Goal: Task Accomplishment & Management: Complete application form

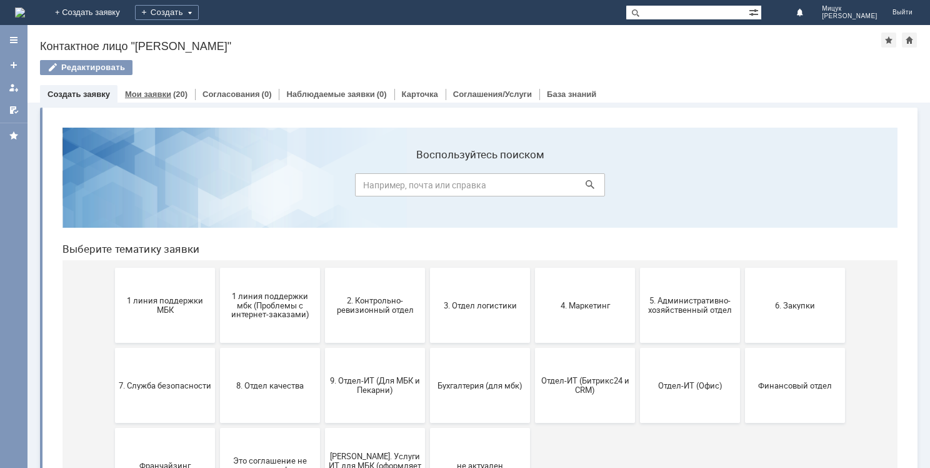
click at [173, 93] on div "(20)" at bounding box center [180, 93] width 14 height 9
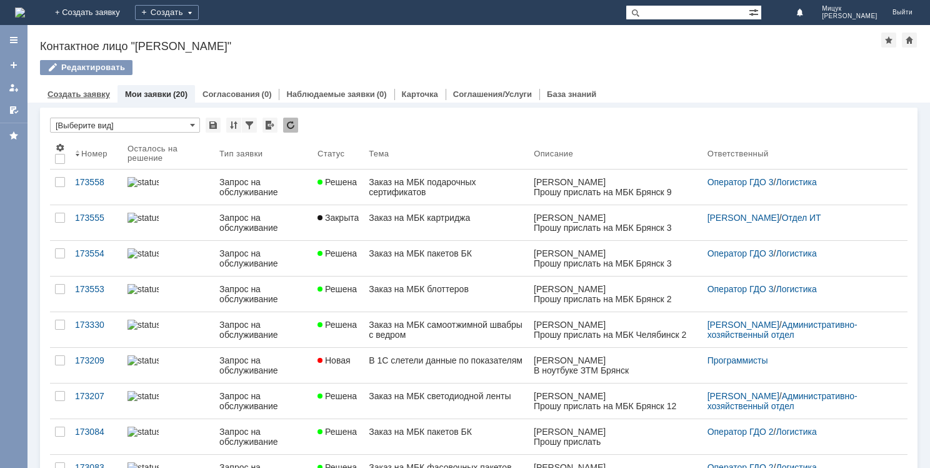
click at [98, 93] on link "Создать заявку" at bounding box center [79, 93] width 63 height 9
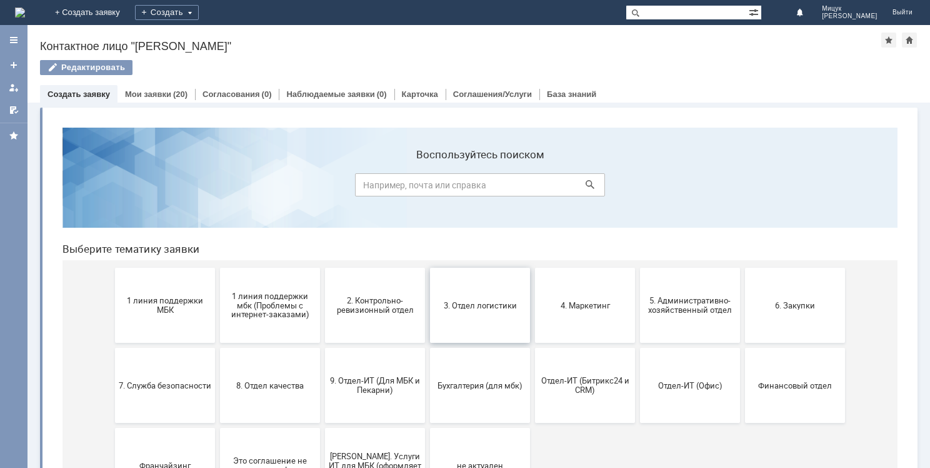
click at [470, 308] on span "3. Отдел логистики" at bounding box center [480, 304] width 93 height 9
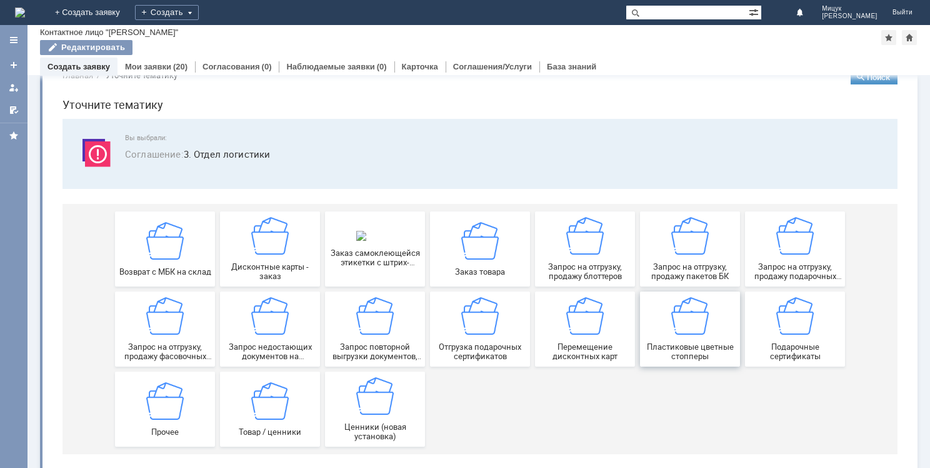
scroll to position [28, 0]
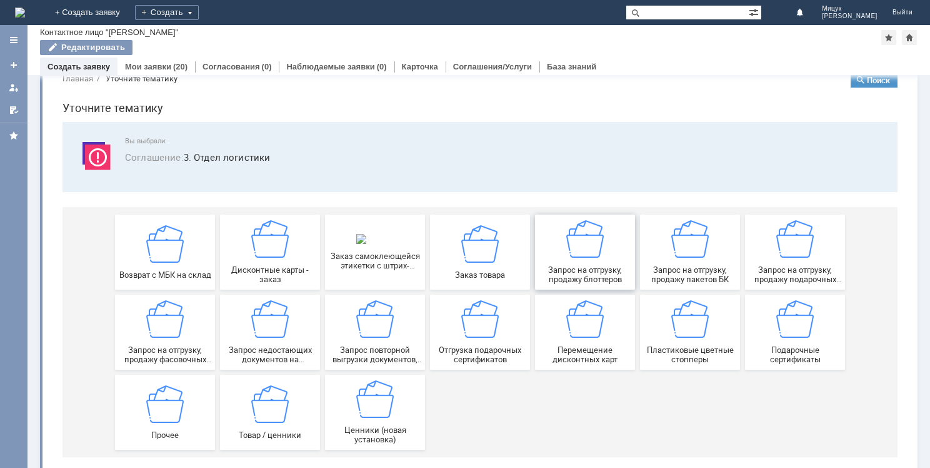
click at [568, 259] on div "Запрос на отгрузку, продажу блоттеров" at bounding box center [585, 252] width 93 height 64
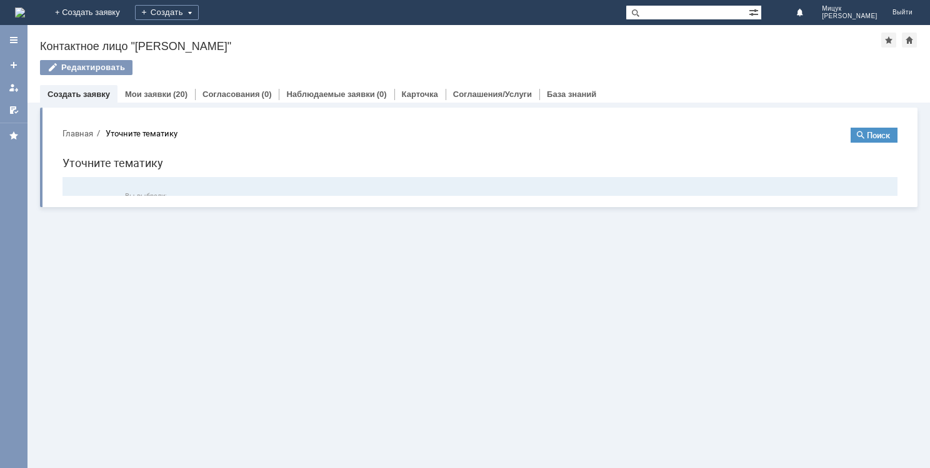
scroll to position [0, 0]
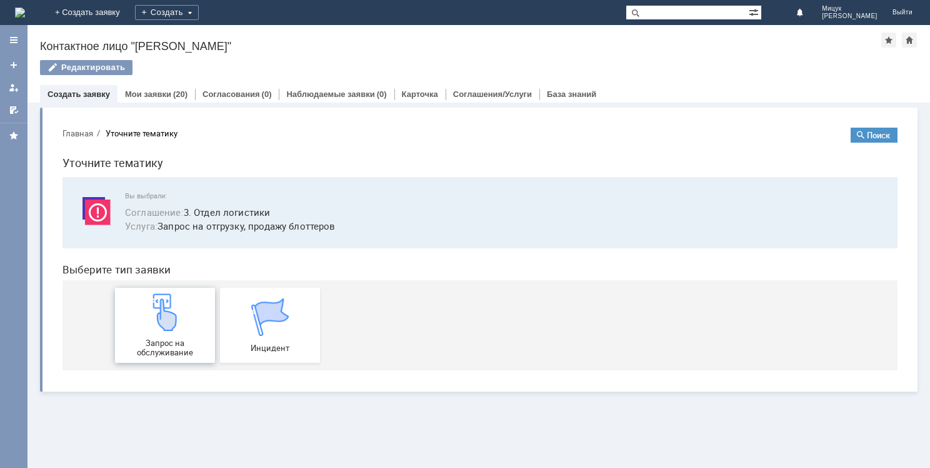
click at [173, 308] on img at bounding box center [165, 312] width 38 height 38
click at [154, 97] on link "Мои заявки" at bounding box center [148, 93] width 46 height 9
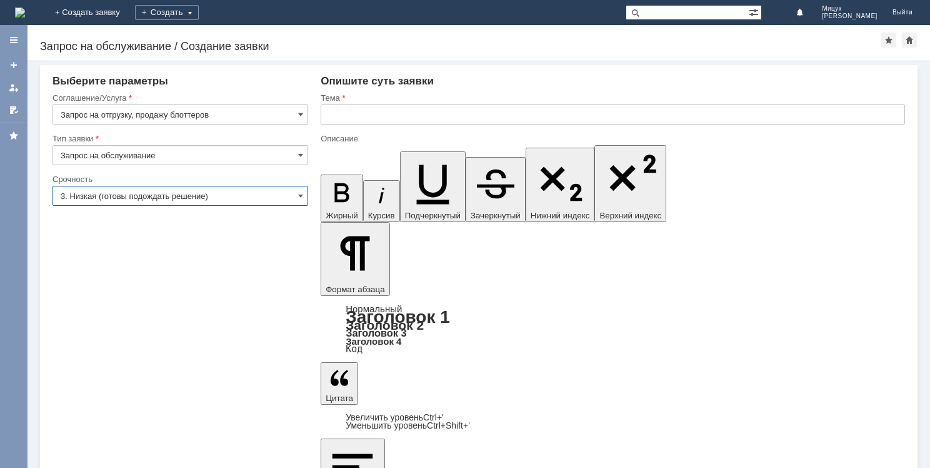
click at [228, 200] on input "3. Низкая (готовы подождать решение)" at bounding box center [181, 196] width 256 height 20
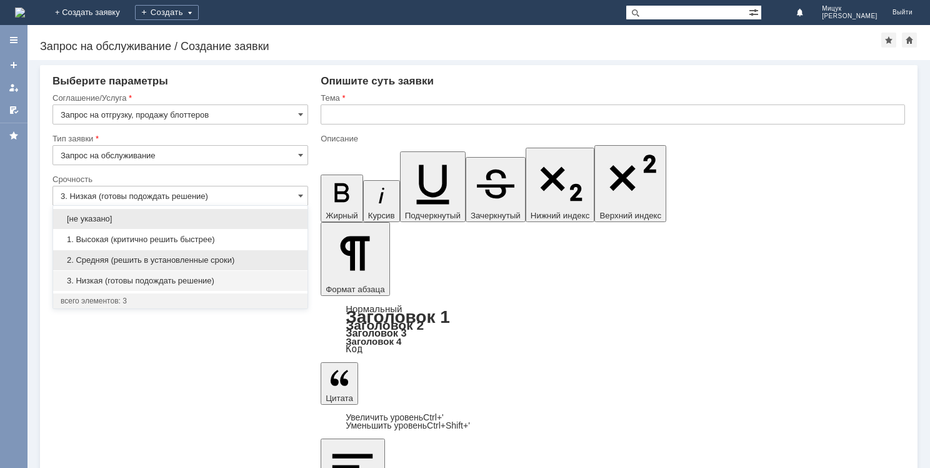
click at [221, 258] on span "2. Средняя (решить в установленные сроки)" at bounding box center [180, 260] width 239 height 10
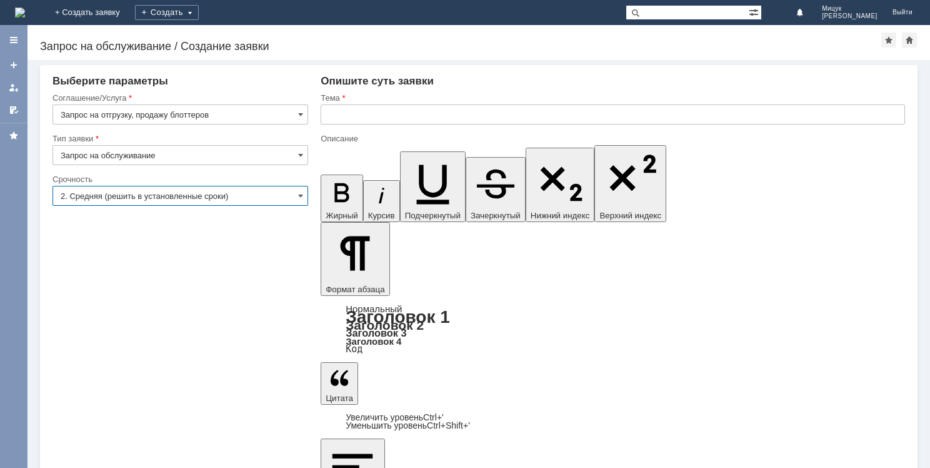
type input "2. Средняя (решить в установленные сроки)"
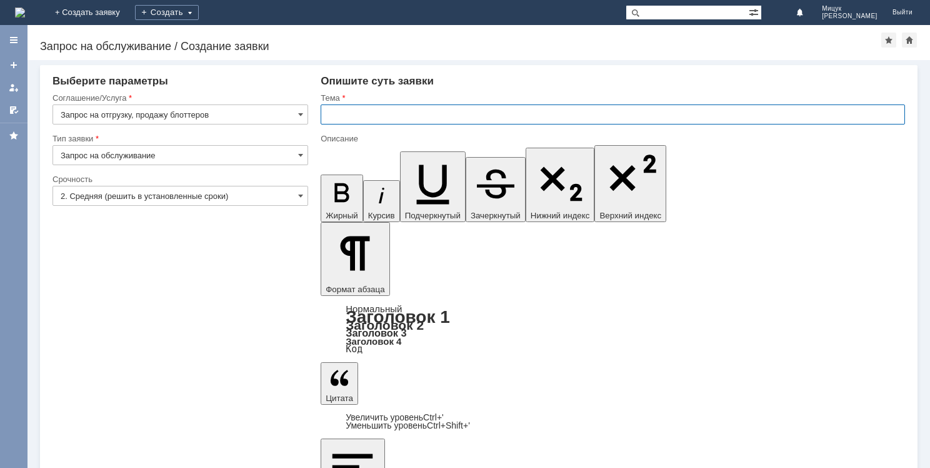
click at [403, 115] on input "text" at bounding box center [613, 114] width 585 height 20
type input "Заказ на МБК блоттеров"
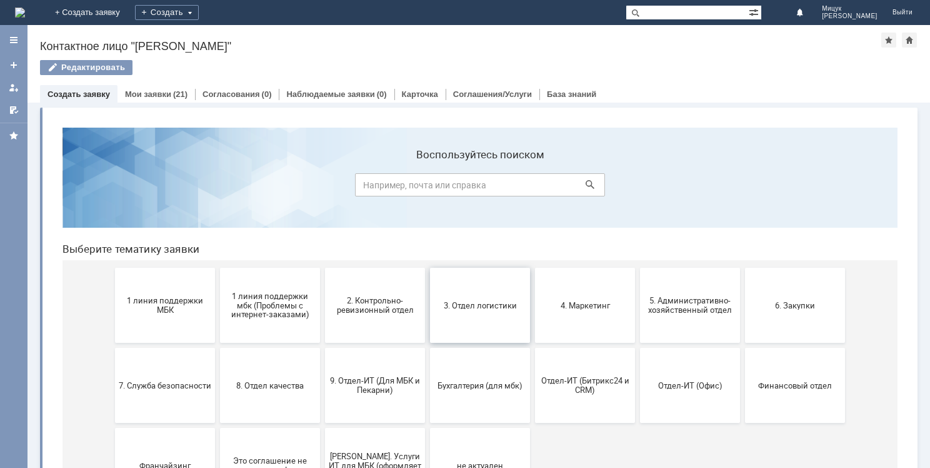
click at [483, 311] on button "3. Отдел логистики" at bounding box center [480, 305] width 100 height 75
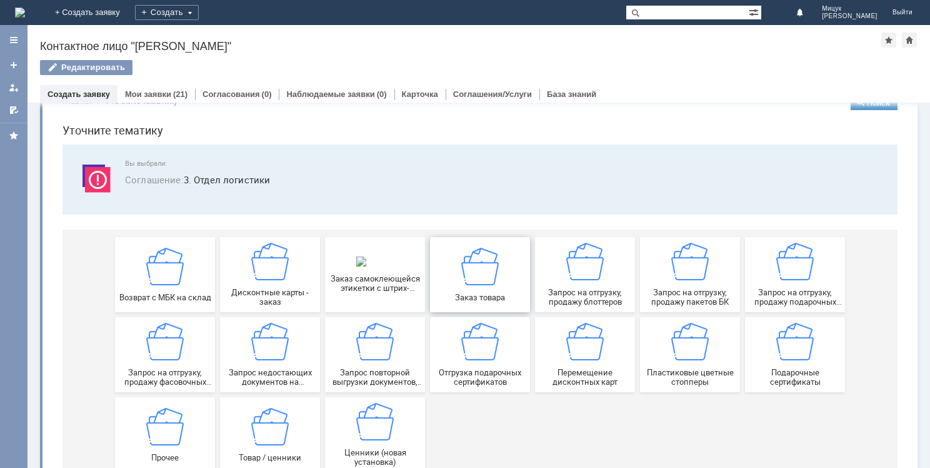
scroll to position [33, 0]
click at [149, 358] on img at bounding box center [165, 342] width 38 height 38
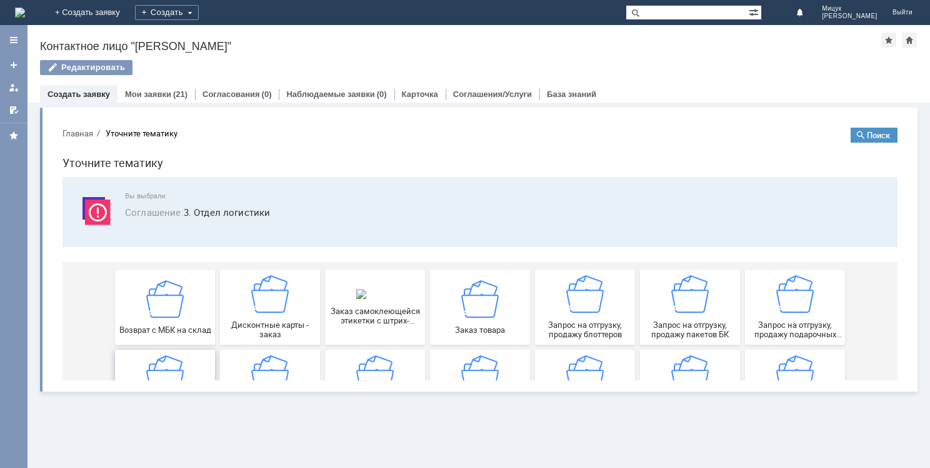
scroll to position [0, 0]
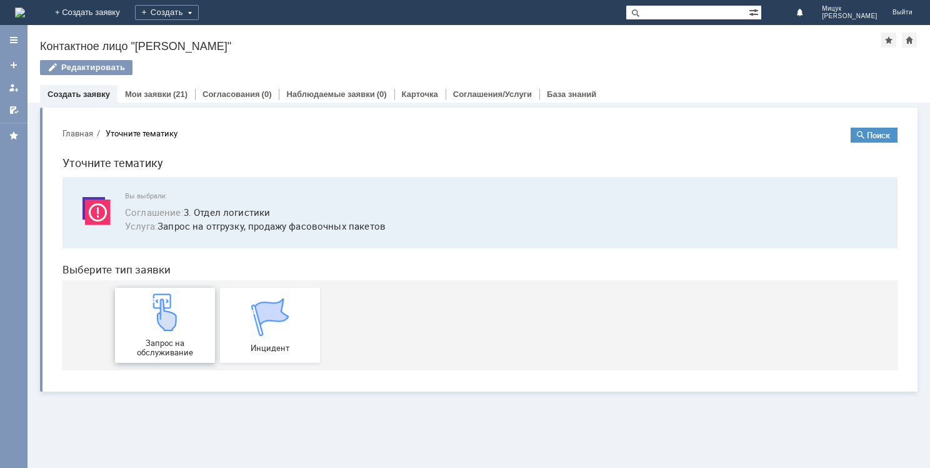
click at [173, 325] on img at bounding box center [165, 312] width 38 height 38
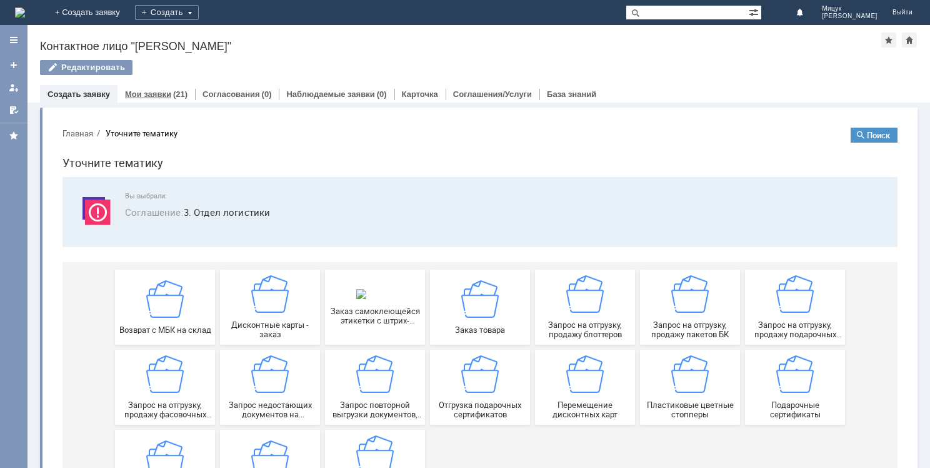
click at [165, 98] on div "Мои заявки (21)" at bounding box center [157, 94] width 78 height 18
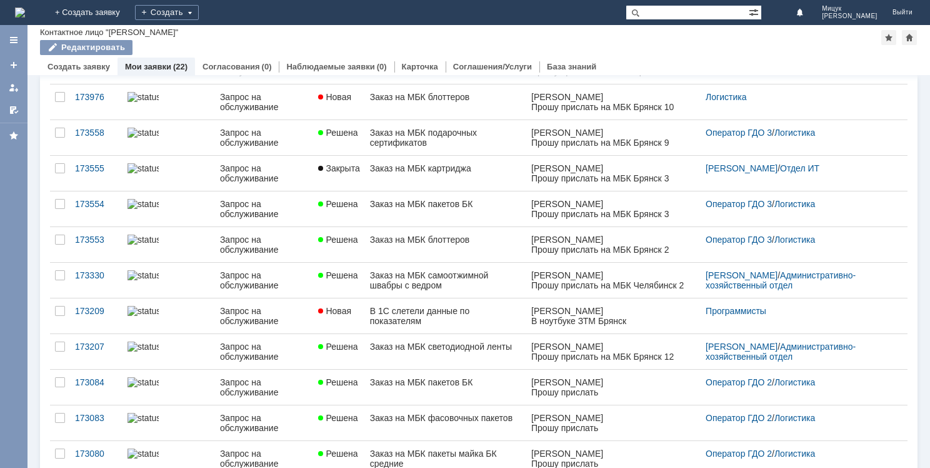
scroll to position [92, 0]
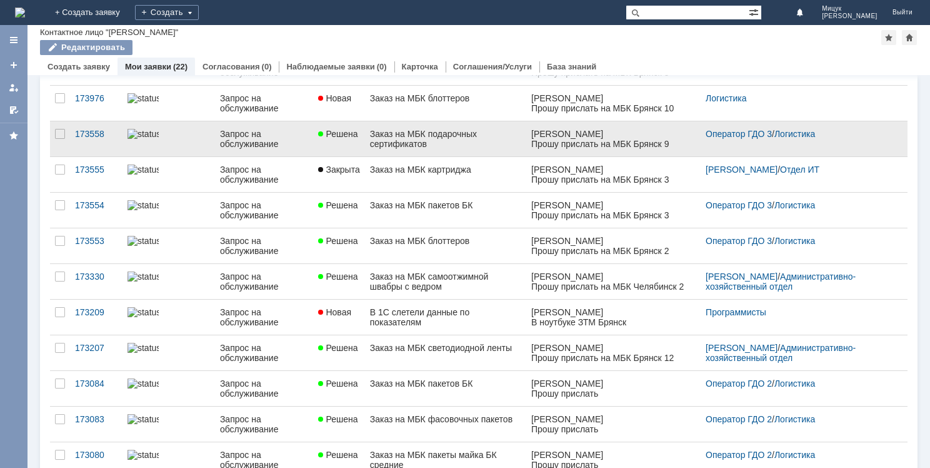
click at [458, 134] on div "Заказ на МБК подарочных сертификатов" at bounding box center [446, 139] width 152 height 20
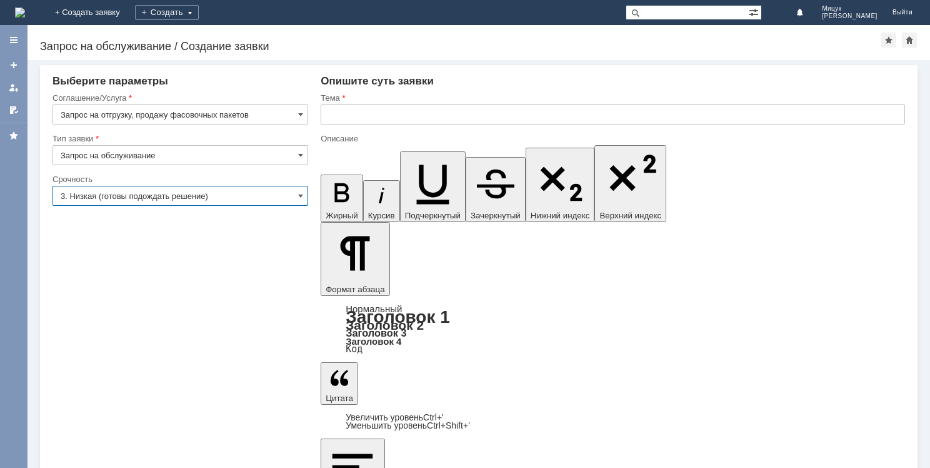
click at [261, 194] on input "3. Низкая (готовы подождать решение)" at bounding box center [181, 196] width 256 height 20
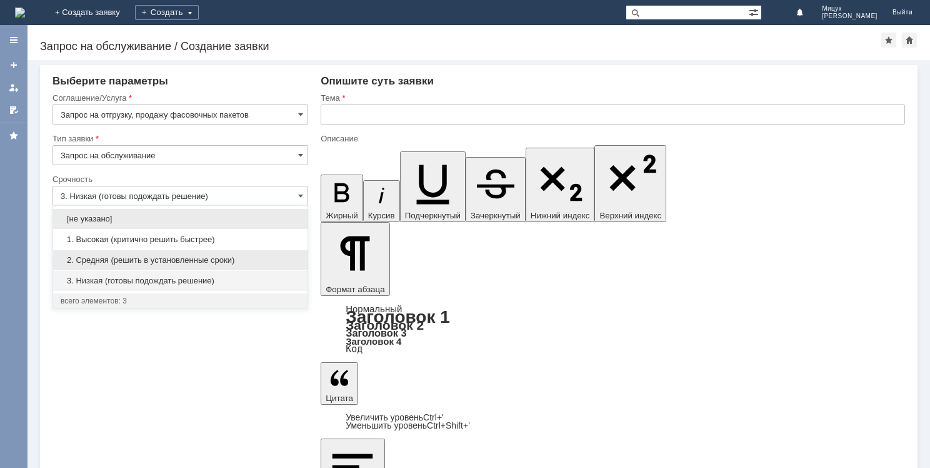
click at [232, 258] on span "2. Средняя (решить в установленные сроки)" at bounding box center [180, 260] width 239 height 10
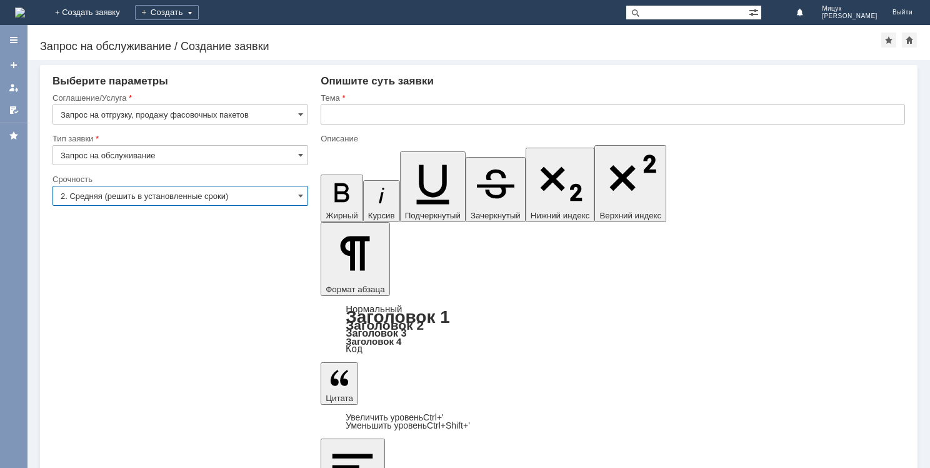
type input "2. Средняя (решить в установленные сроки)"
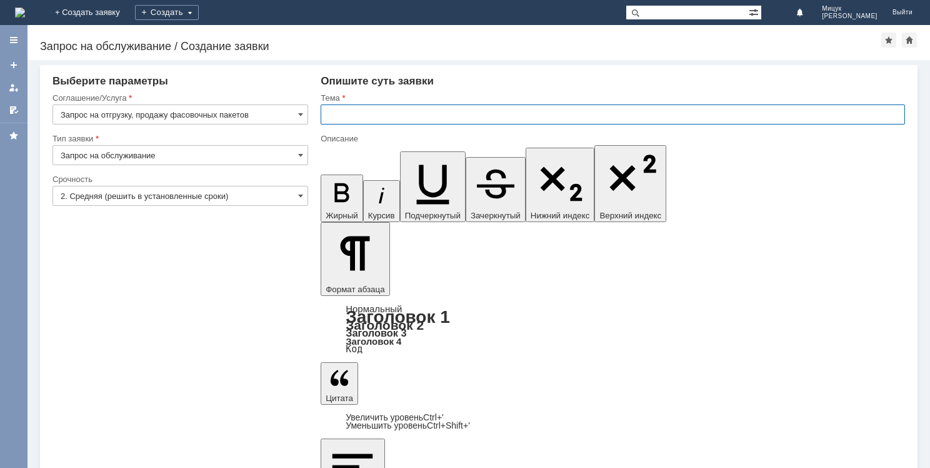
click at [373, 108] on input "text" at bounding box center [613, 114] width 585 height 20
type input "Заказ на МБК фасовочных пакетов"
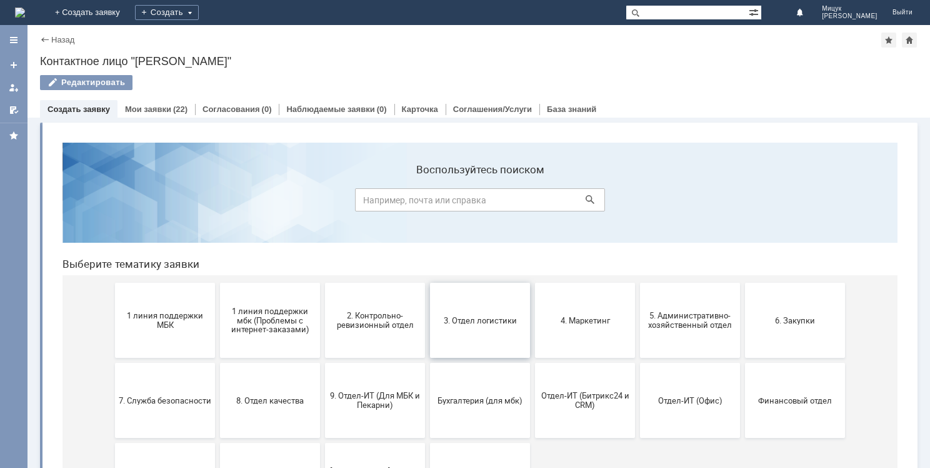
click at [485, 323] on span "3. Отдел логистики" at bounding box center [480, 319] width 93 height 9
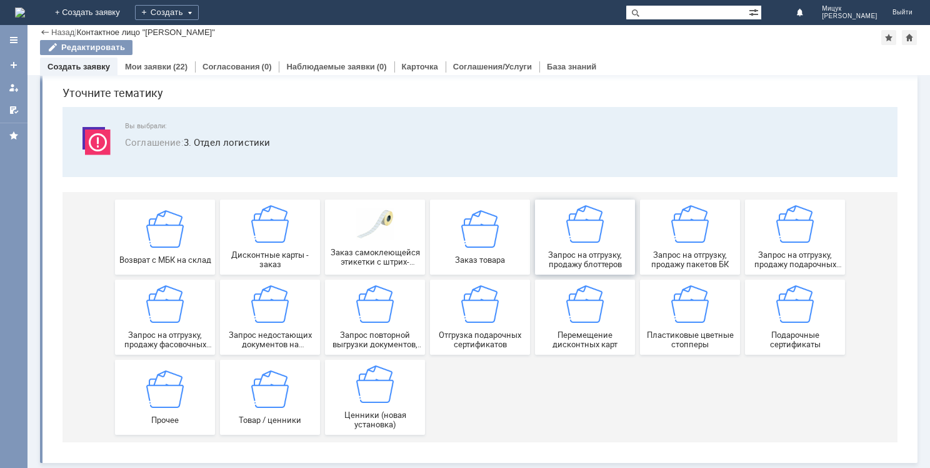
scroll to position [43, 0]
click at [797, 232] on img at bounding box center [796, 224] width 38 height 38
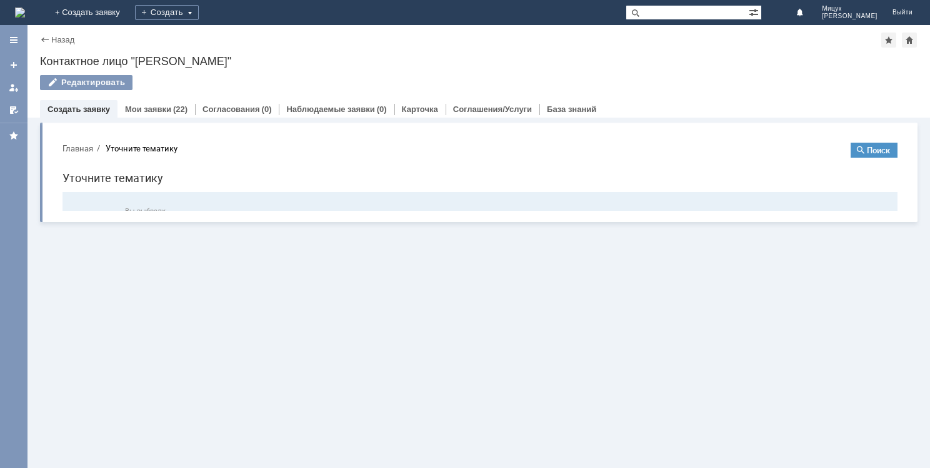
scroll to position [0, 0]
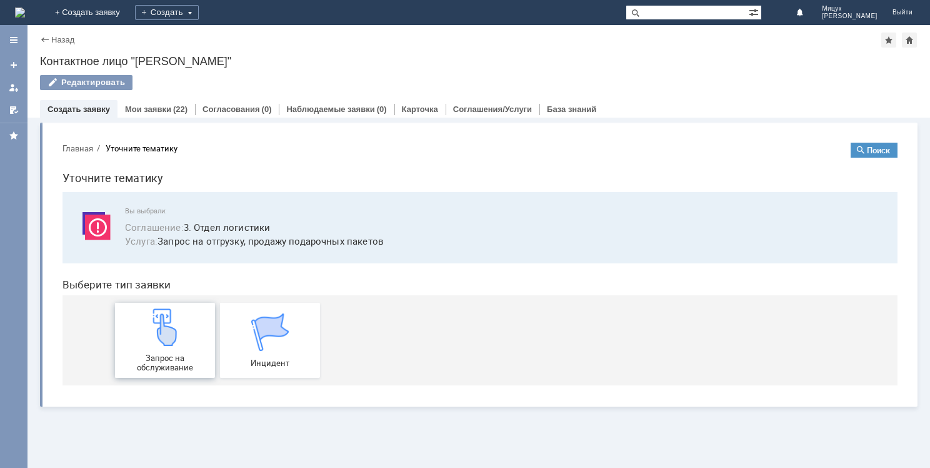
click at [172, 343] on img at bounding box center [165, 327] width 38 height 38
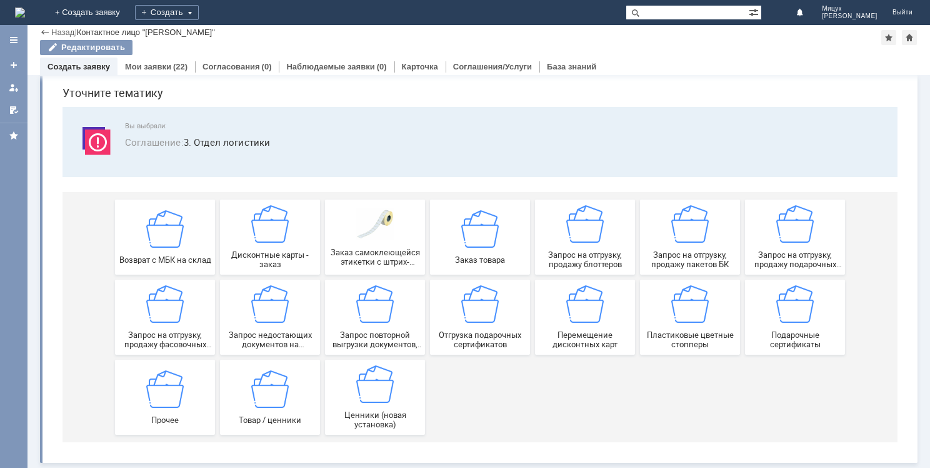
scroll to position [41, 0]
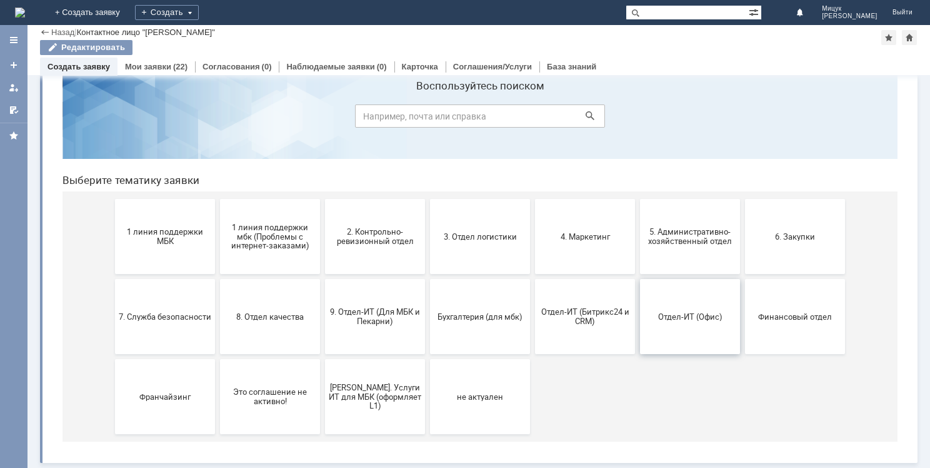
click at [677, 318] on span "Отдел-ИТ (Офис)" at bounding box center [690, 315] width 93 height 9
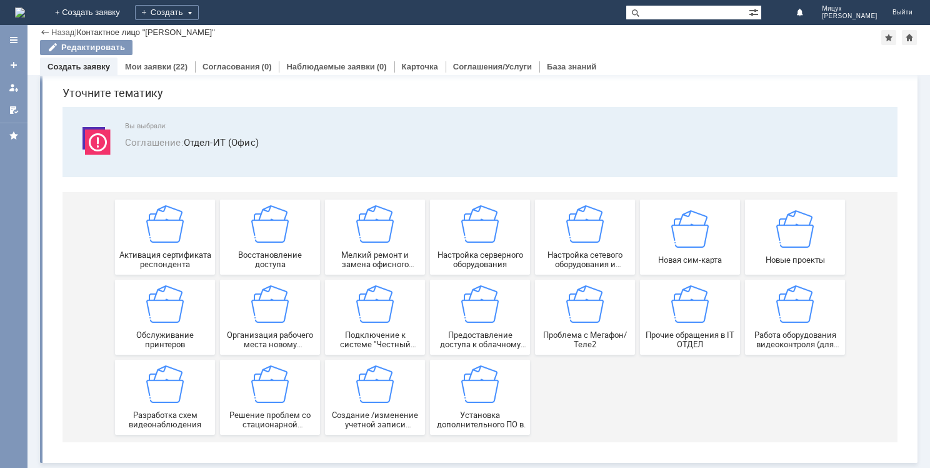
scroll to position [42, 0]
click at [160, 321] on img at bounding box center [165, 305] width 38 height 38
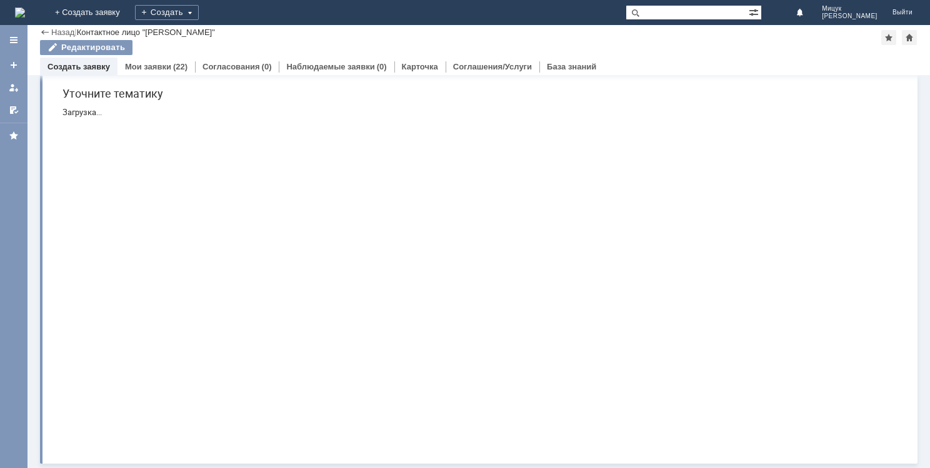
scroll to position [0, 0]
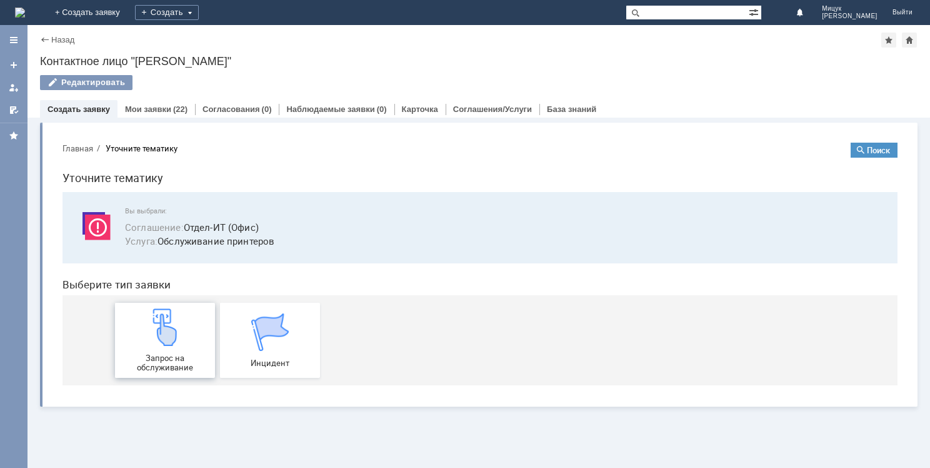
click at [166, 340] on img at bounding box center [165, 327] width 38 height 38
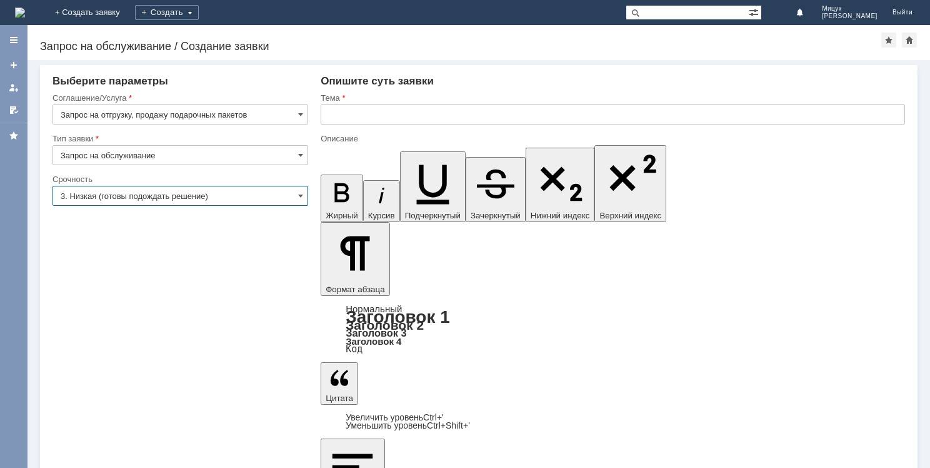
click at [244, 194] on input "3. Низкая (готовы подождать решение)" at bounding box center [181, 196] width 256 height 20
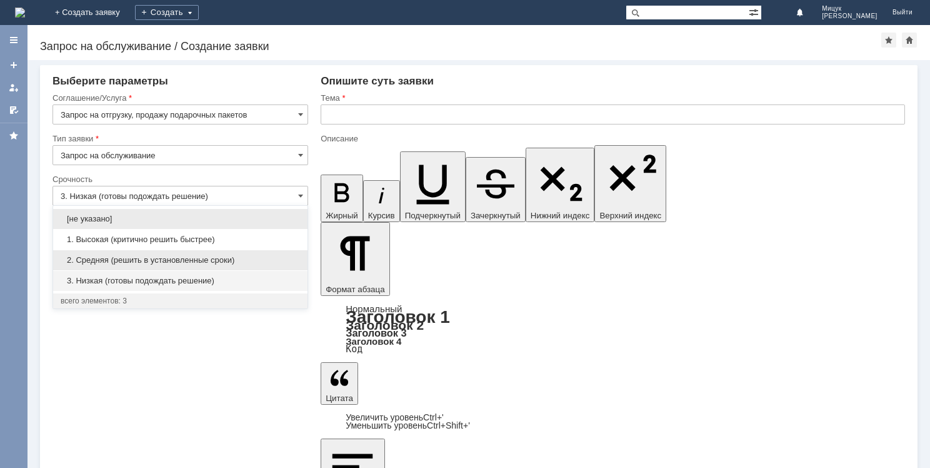
click at [231, 256] on span "2. Средняя (решить в установленные сроки)" at bounding box center [180, 260] width 239 height 10
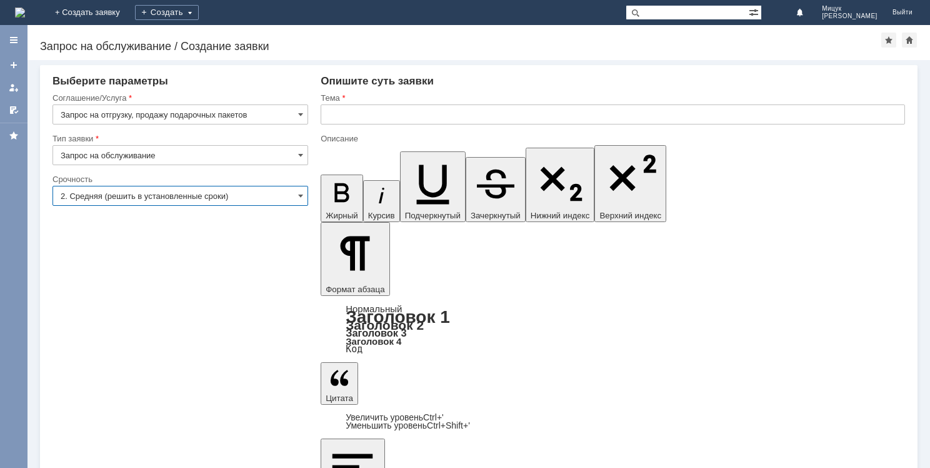
type input "2. Средняя (решить в установленные сроки)"
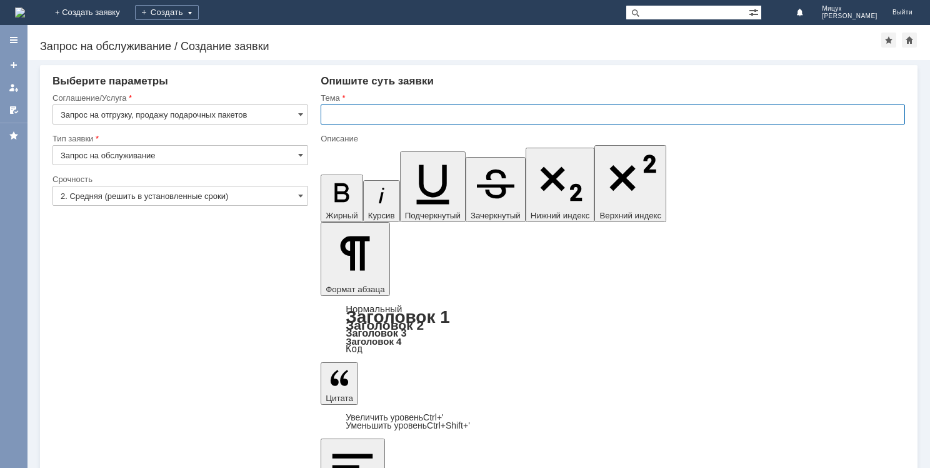
click at [361, 120] on input "text" at bounding box center [613, 114] width 585 height 20
type input "Заказ на МБК подарочных сертификатов"
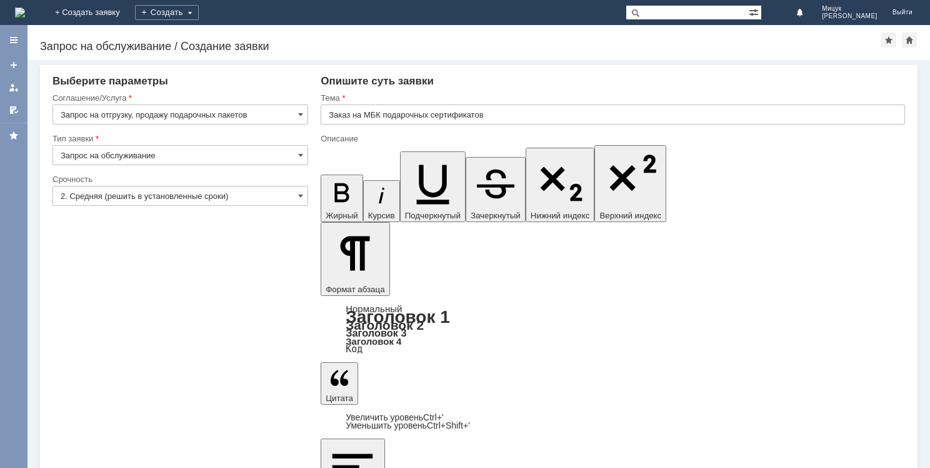
click at [230, 195] on input "3. Низкая (готовы подождать решение)" at bounding box center [181, 196] width 256 height 20
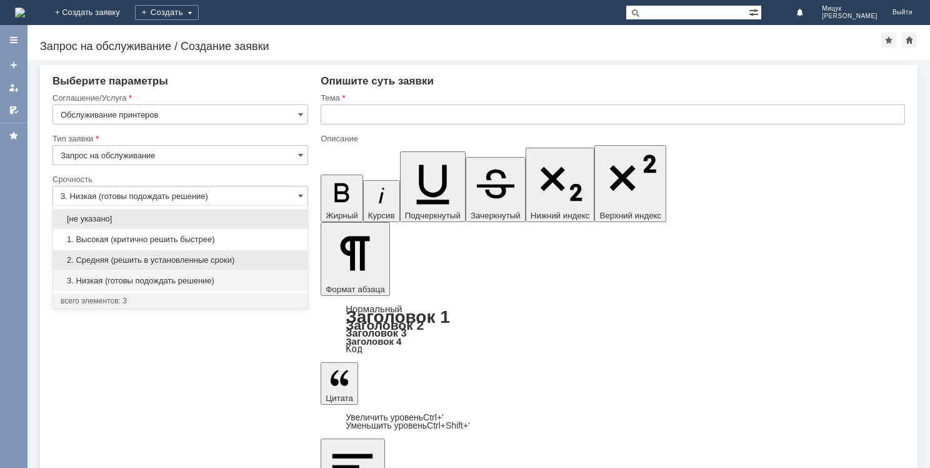
click at [225, 261] on span "2. Средняя (решить в установленные сроки)" at bounding box center [180, 260] width 239 height 10
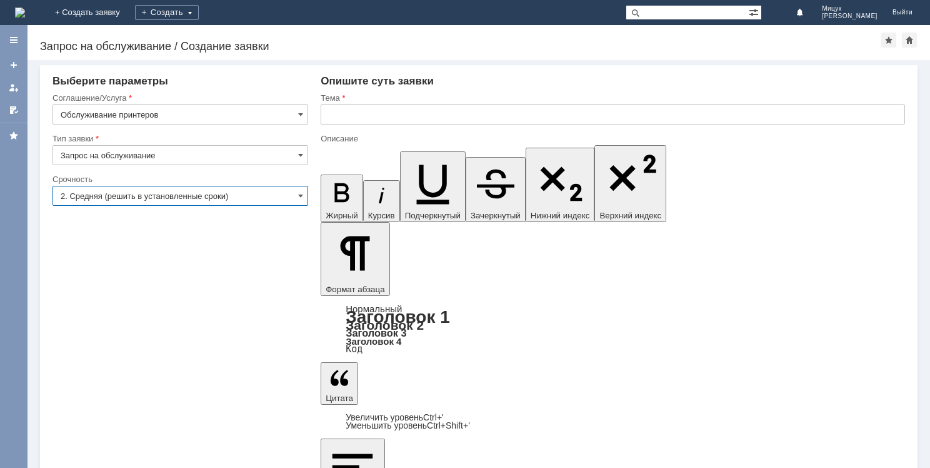
type input "2. Средняя (решить в установленные сроки)"
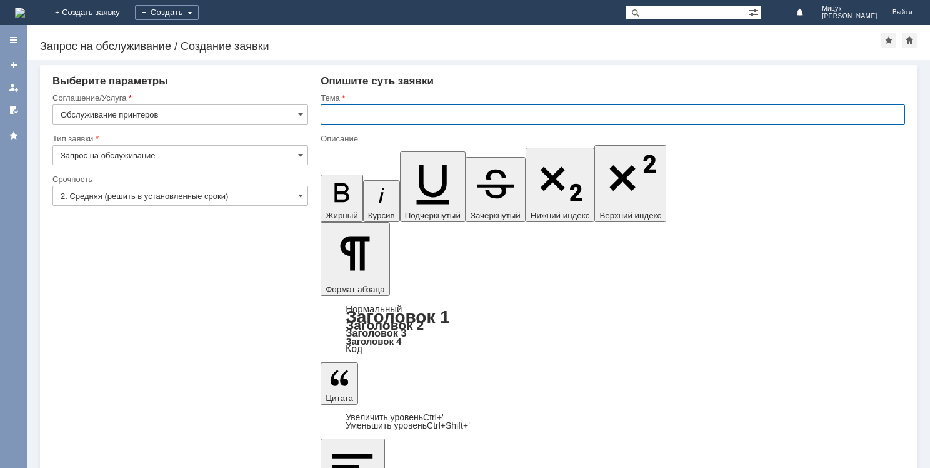
click at [383, 113] on input "text" at bounding box center [613, 114] width 585 height 20
type input "Заказ на МБК картриджа"
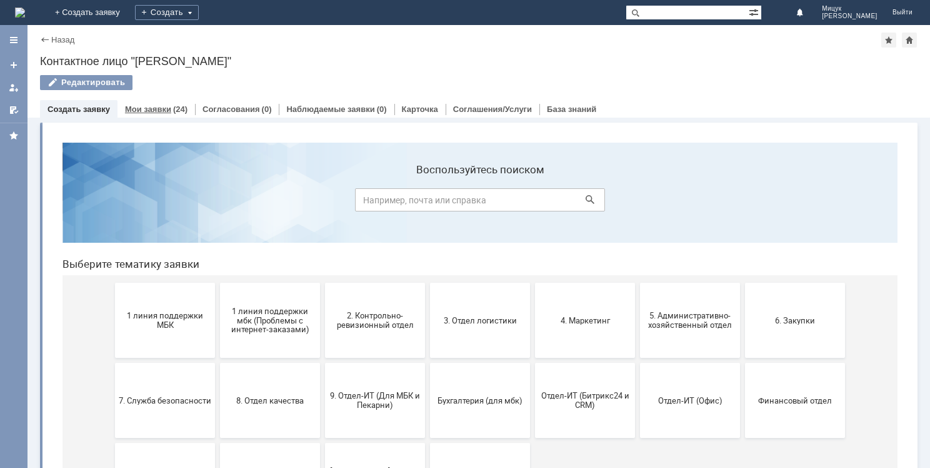
click at [154, 108] on link "Мои заявки" at bounding box center [148, 108] width 46 height 9
